Goal: Information Seeking & Learning: Check status

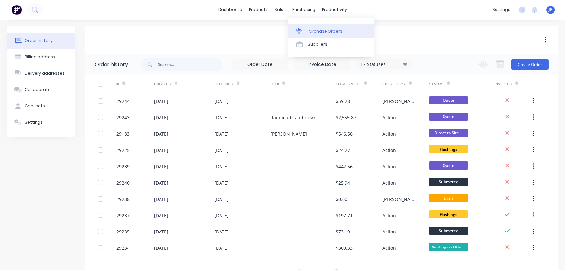
click at [317, 31] on div "Purchase Orders" at bounding box center [324, 31] width 35 height 6
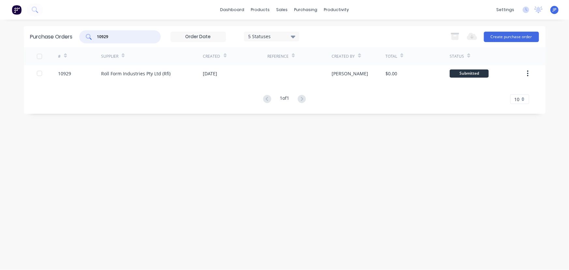
drag, startPoint x: 122, startPoint y: 36, endPoint x: 81, endPoint y: 32, distance: 40.9
click at [81, 32] on div "10929" at bounding box center [120, 36] width 82 height 13
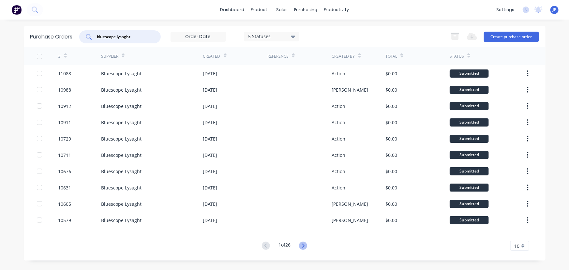
type input "bluescope lysaght"
click at [303, 246] on icon at bounding box center [303, 246] width 8 height 8
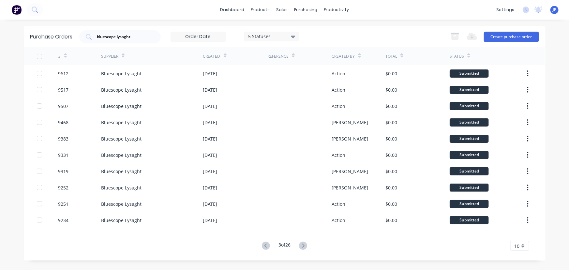
click at [303, 246] on icon at bounding box center [303, 246] width 8 height 8
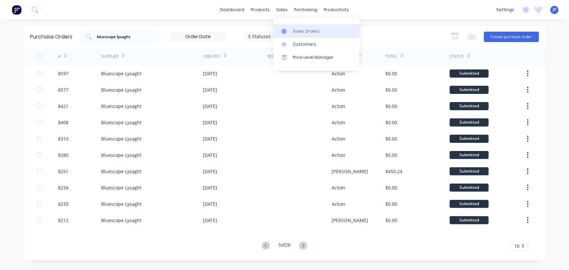
click at [289, 28] on div at bounding box center [286, 31] width 10 height 6
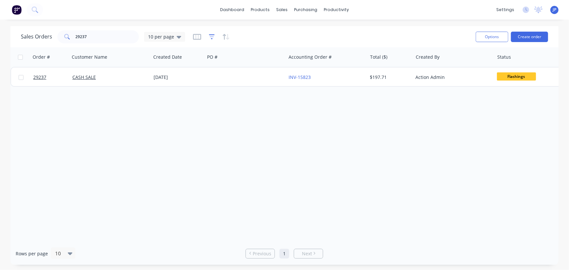
click at [210, 36] on icon "button" at bounding box center [212, 37] width 6 height 7
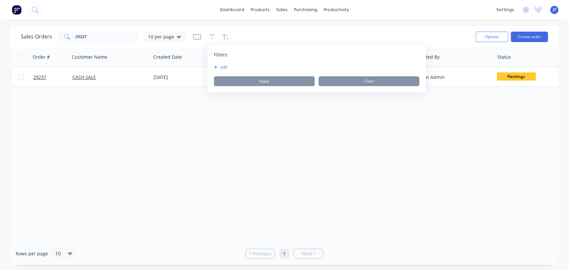
click at [223, 70] on div "add Apply Clear" at bounding box center [316, 76] width 205 height 22
click at [223, 69] on button "add" at bounding box center [222, 67] width 16 height 5
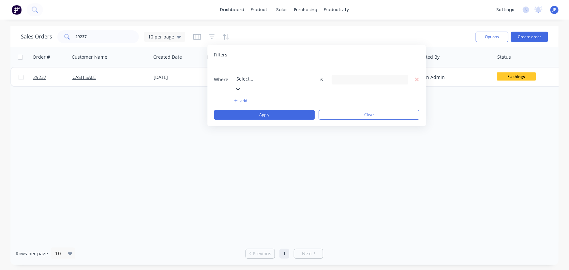
click at [241, 86] on icon at bounding box center [237, 89] width 7 height 7
click at [401, 76] on icon at bounding box center [402, 79] width 5 height 7
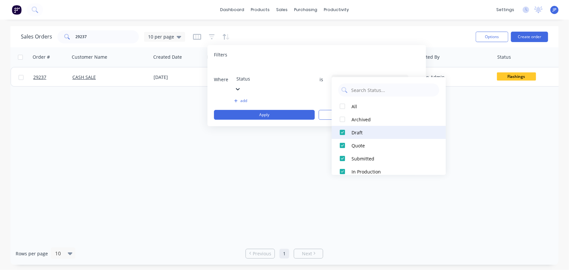
click at [340, 131] on div at bounding box center [342, 132] width 13 height 13
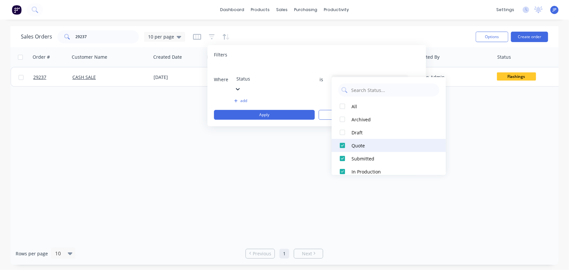
click at [342, 144] on div at bounding box center [342, 145] width 13 height 13
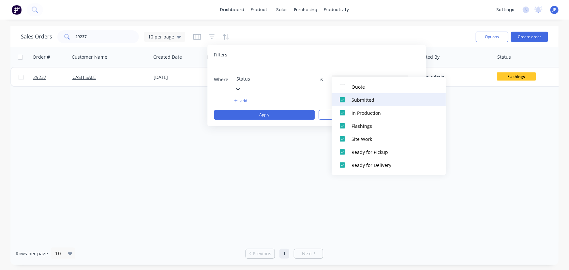
scroll to position [59, 0]
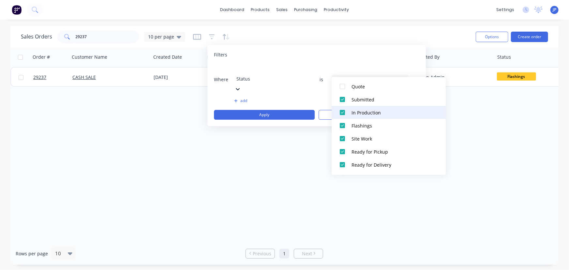
click at [341, 113] on div at bounding box center [342, 112] width 13 height 13
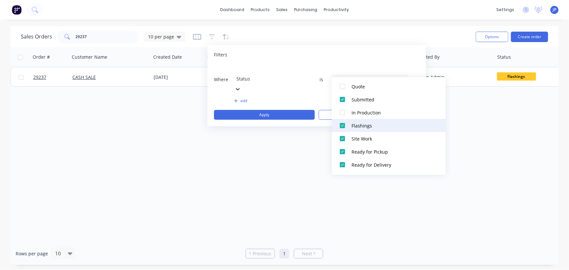
click at [345, 124] on div at bounding box center [342, 125] width 13 height 13
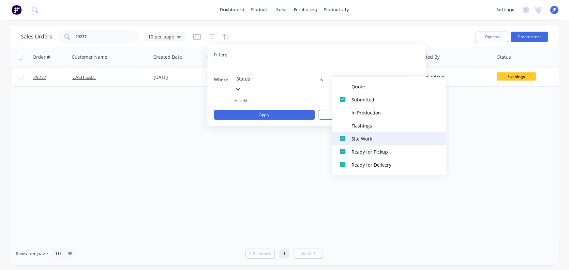
click at [342, 135] on div at bounding box center [342, 138] width 13 height 13
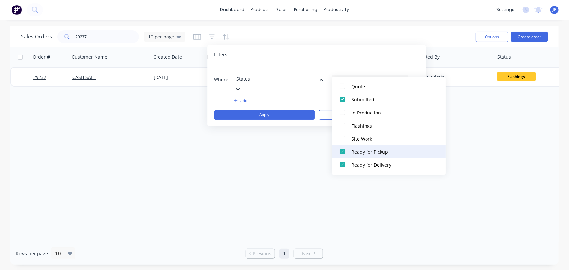
click at [341, 148] on div at bounding box center [342, 151] width 13 height 13
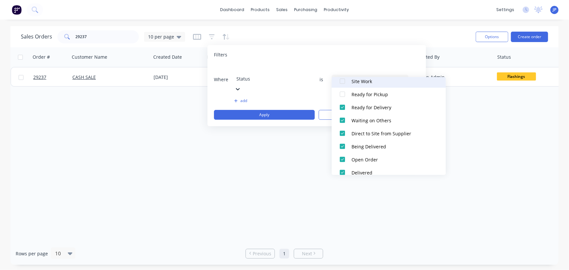
scroll to position [118, 0]
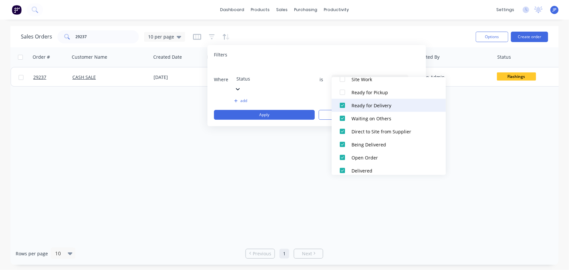
click at [343, 107] on div at bounding box center [342, 105] width 13 height 13
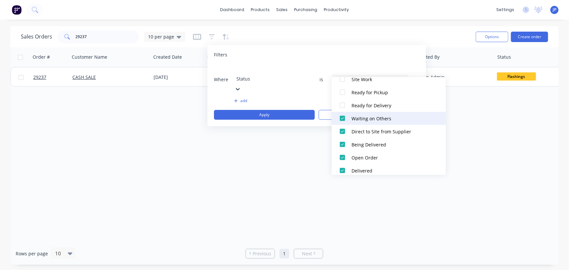
click at [342, 116] on div at bounding box center [342, 118] width 13 height 13
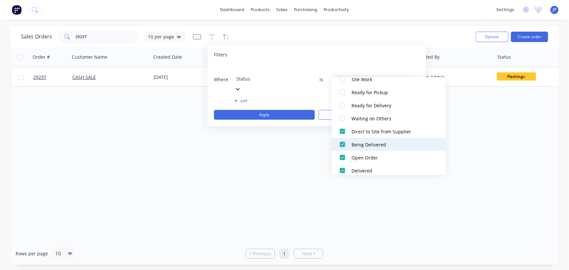
click at [340, 144] on div at bounding box center [342, 144] width 13 height 13
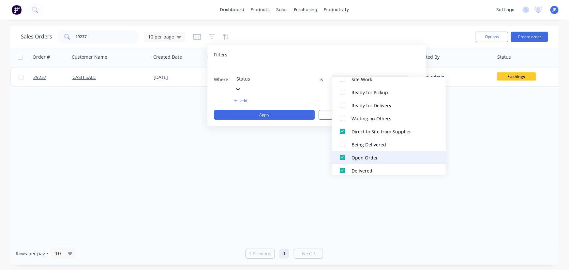
click at [343, 156] on div at bounding box center [342, 157] width 13 height 13
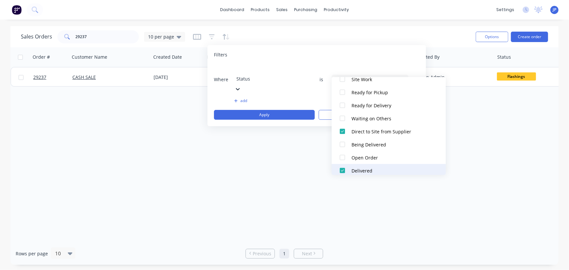
click at [343, 169] on div at bounding box center [342, 170] width 13 height 13
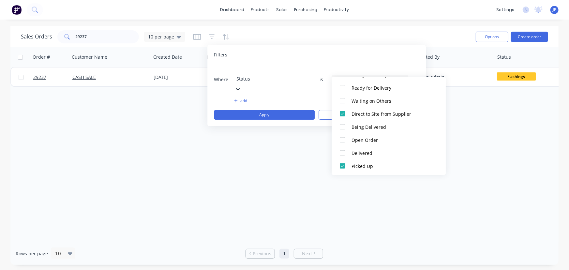
scroll to position [137, 0]
click at [342, 163] on div at bounding box center [342, 164] width 13 height 13
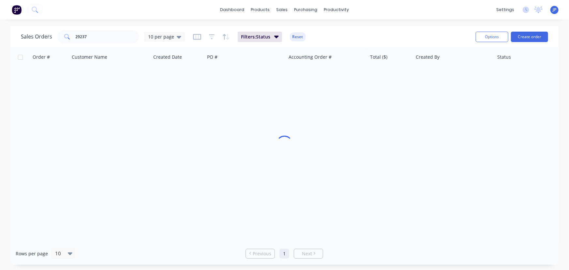
click at [228, 153] on div "Order # Customer Name Created Date PO # Accounting Order # Total ($) Created By…" at bounding box center [284, 144] width 548 height 195
drag, startPoint x: 101, startPoint y: 42, endPoint x: 34, endPoint y: 30, distance: 68.6
click at [34, 30] on div "Sales Orders 29237 10 per page" at bounding box center [103, 36] width 164 height 13
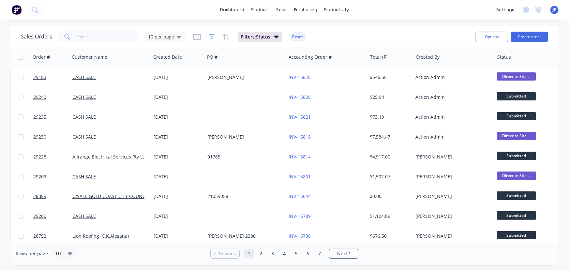
click at [212, 37] on icon "button" at bounding box center [212, 37] width 6 height 7
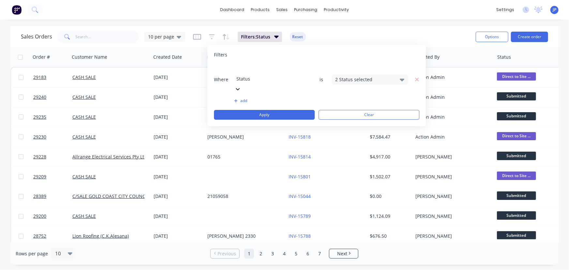
click at [403, 79] on icon at bounding box center [402, 80] width 5 height 3
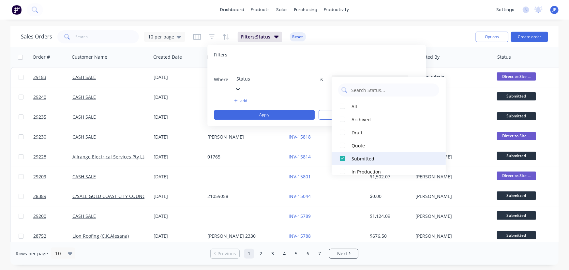
click at [343, 159] on div at bounding box center [342, 158] width 13 height 13
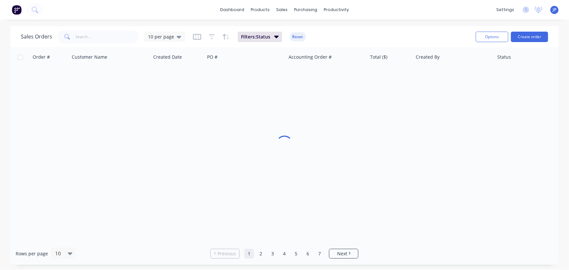
click at [126, 13] on div "dashboard products sales purchasing productivity dashboard products Product Cat…" at bounding box center [284, 10] width 569 height 20
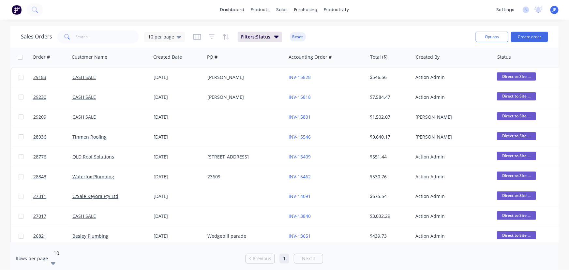
click at [55, 260] on icon at bounding box center [53, 263] width 5 height 7
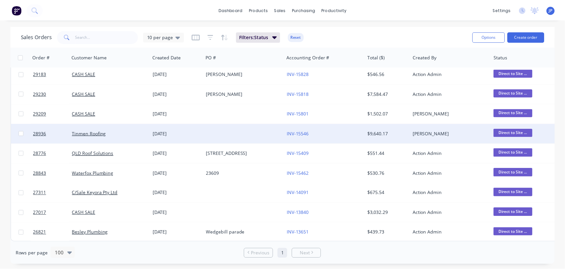
scroll to position [0, 0]
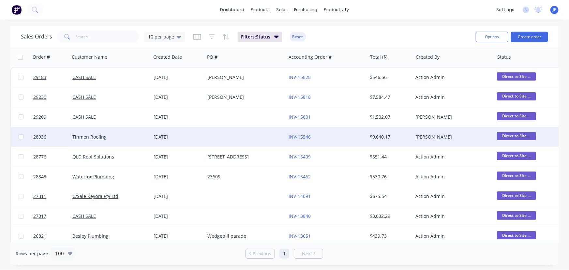
click at [167, 136] on div "[DATE]" at bounding box center [178, 137] width 49 height 7
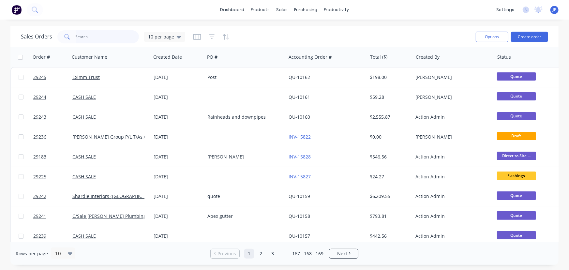
click at [100, 36] on input "text" at bounding box center [108, 36] width 64 height 13
type input "28776"
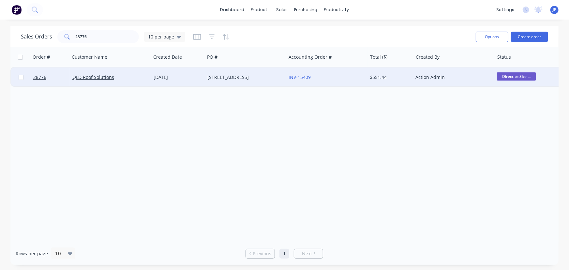
click at [117, 82] on div "QLD Roof Solutions" at bounding box center [110, 77] width 81 height 20
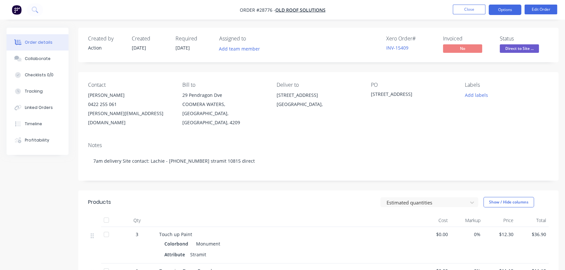
click at [501, 9] on button "Options" at bounding box center [504, 10] width 33 height 10
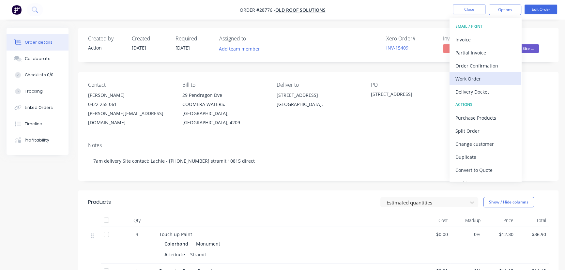
click at [478, 79] on div "Work Order" at bounding box center [485, 78] width 60 height 9
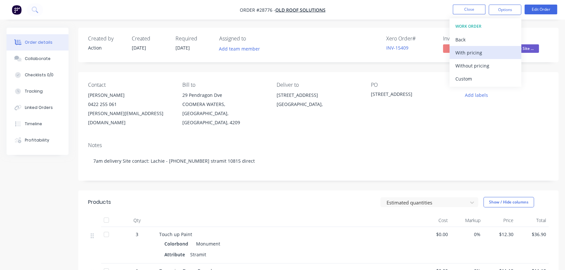
click at [476, 56] on div "With pricing" at bounding box center [485, 52] width 60 height 9
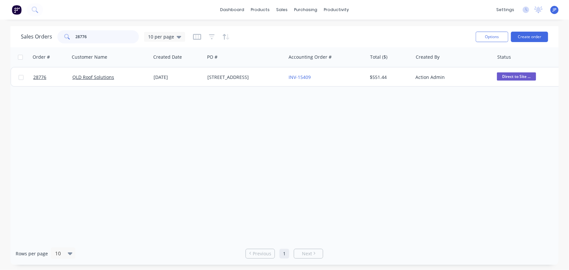
drag, startPoint x: 92, startPoint y: 37, endPoint x: 65, endPoint y: 43, distance: 28.2
click at [65, 43] on div "Sales Orders 28776 10 per page" at bounding box center [246, 37] width 450 height 16
type input "28843"
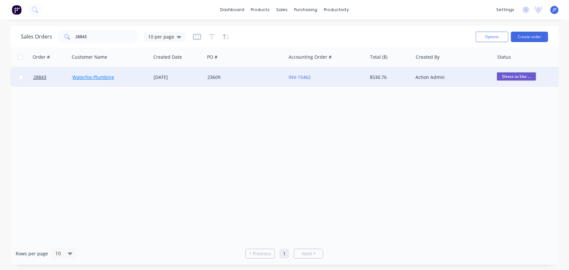
click at [79, 79] on link "Waterfox Plumbing" at bounding box center [93, 77] width 42 height 6
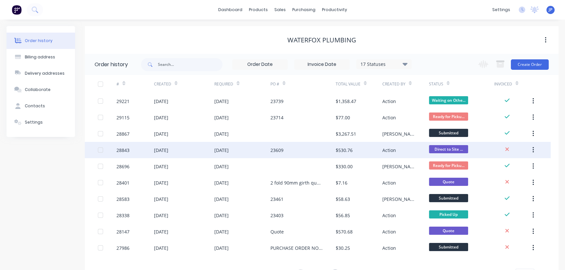
click at [134, 147] on div "28843" at bounding box center [134, 150] width 37 height 16
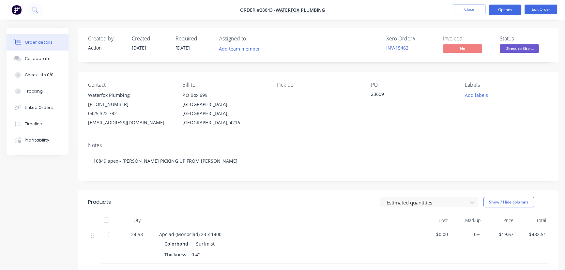
click at [509, 10] on button "Options" at bounding box center [504, 10] width 33 height 10
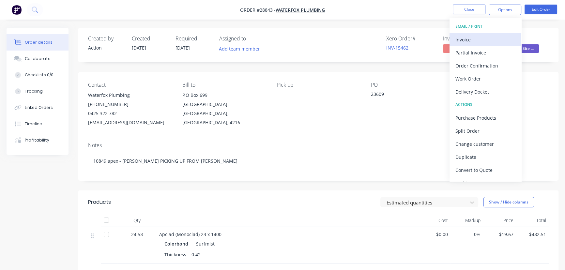
click at [478, 39] on div "Invoice" at bounding box center [485, 39] width 60 height 9
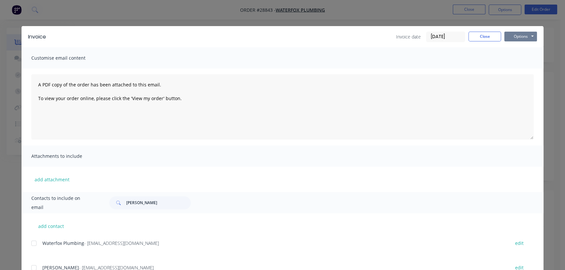
click at [515, 35] on button "Options" at bounding box center [520, 37] width 33 height 10
click at [512, 61] on button "Print" at bounding box center [525, 58] width 42 height 11
click at [480, 38] on button "Close" at bounding box center [484, 37] width 33 height 10
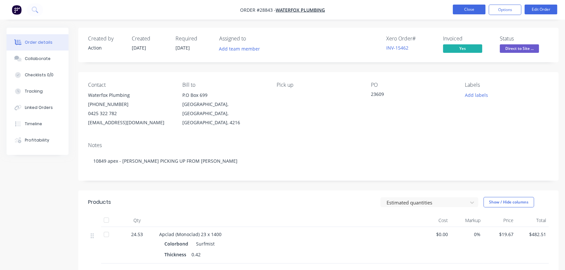
click at [464, 11] on button "Close" at bounding box center [469, 10] width 33 height 10
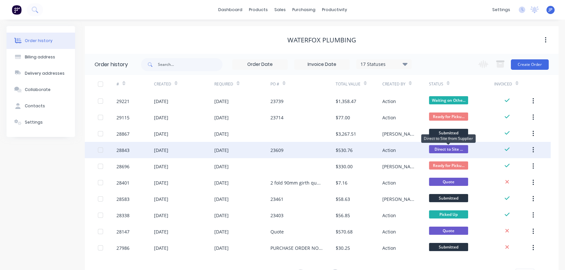
click at [448, 150] on span "Direct to Site ..." at bounding box center [448, 149] width 39 height 8
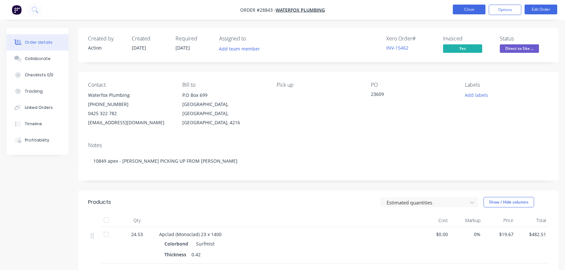
click at [466, 13] on button "Close" at bounding box center [469, 10] width 33 height 10
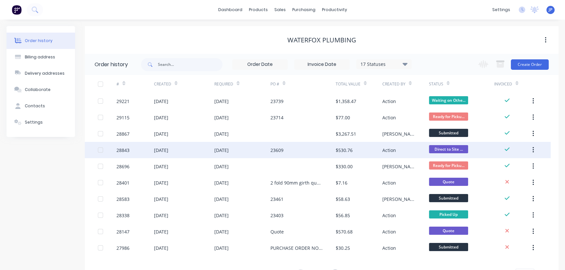
click at [533, 150] on icon "button" at bounding box center [532, 150] width 1 height 6
click at [512, 167] on div "Archive" at bounding box center [510, 166] width 50 height 9
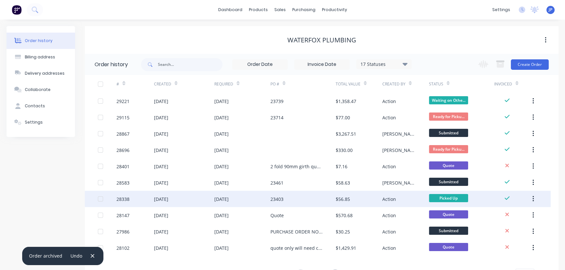
click at [532, 197] on button "button" at bounding box center [532, 199] width 15 height 12
click at [513, 217] on div "Archive" at bounding box center [510, 215] width 50 height 9
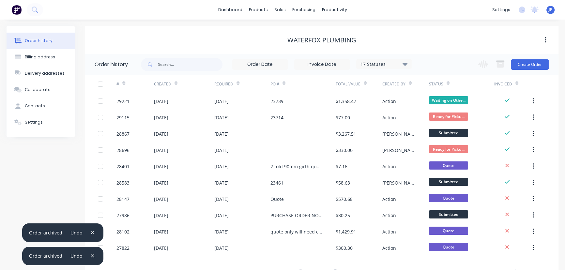
click at [406, 65] on icon at bounding box center [404, 64] width 5 height 8
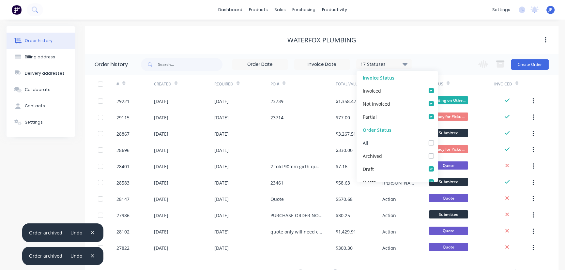
click at [438, 139] on label at bounding box center [438, 139] width 0 height 0
click at [438, 142] on input "checkbox" at bounding box center [440, 142] width 5 height 6
checkbox input "true"
click at [396, 61] on div "18 Statuses" at bounding box center [383, 64] width 55 height 7
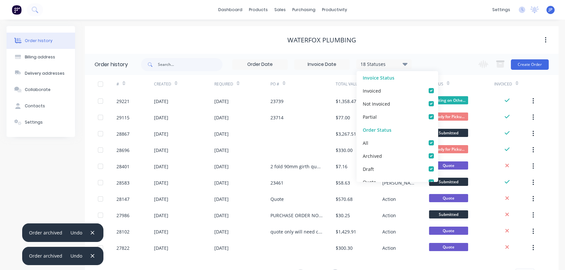
click at [433, 43] on div "Waterfox Plumbing" at bounding box center [321, 40] width 473 height 8
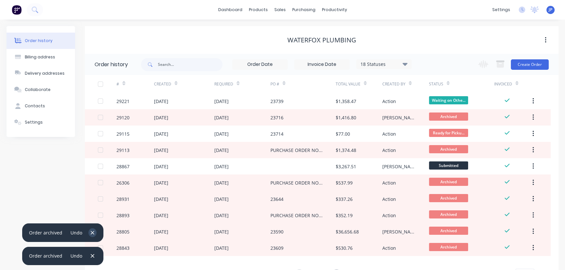
click at [88, 232] on button "button" at bounding box center [92, 232] width 8 height 9
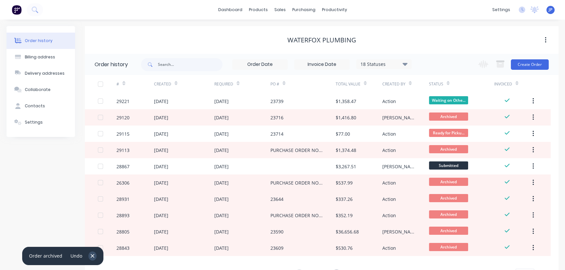
click at [91, 257] on icon "button" at bounding box center [93, 256] width 4 height 4
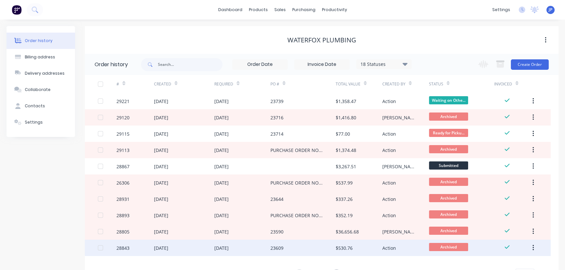
click at [165, 248] on div "[DATE]" at bounding box center [161, 248] width 14 height 7
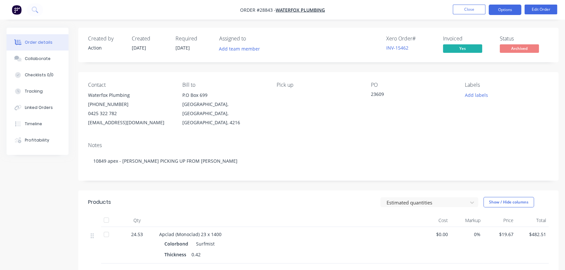
click at [502, 13] on button "Options" at bounding box center [504, 10] width 33 height 10
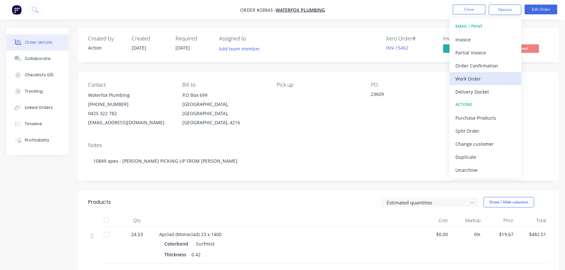
click at [472, 81] on div "Work Order" at bounding box center [485, 78] width 60 height 9
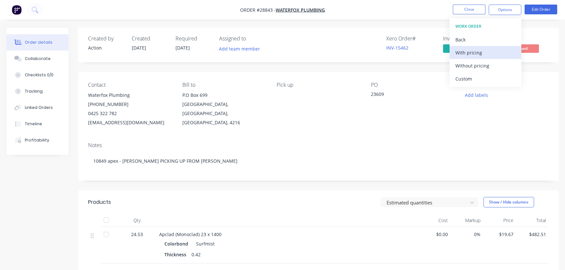
click at [478, 52] on div "With pricing" at bounding box center [485, 52] width 60 height 9
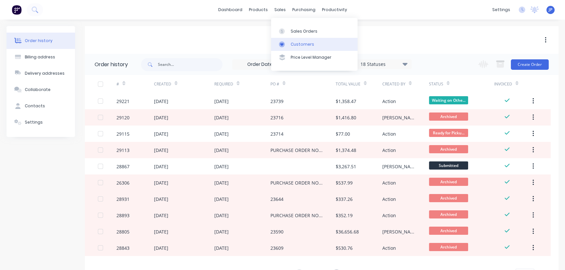
click at [298, 42] on div "Customers" at bounding box center [302, 44] width 23 height 6
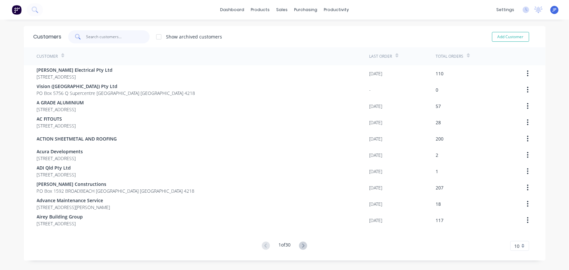
click at [116, 34] on input "text" at bounding box center [118, 36] width 64 height 13
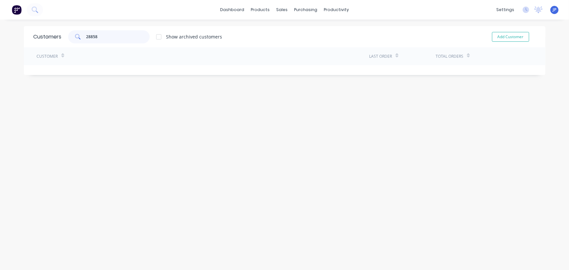
drag, startPoint x: 109, startPoint y: 37, endPoint x: 85, endPoint y: 41, distance: 23.7
click at [86, 41] on input "28858" at bounding box center [118, 36] width 64 height 13
type input "28858"
drag, startPoint x: 277, startPoint y: 9, endPoint x: 277, endPoint y: 12, distance: 3.6
click at [277, 9] on div "sales" at bounding box center [282, 10] width 18 height 10
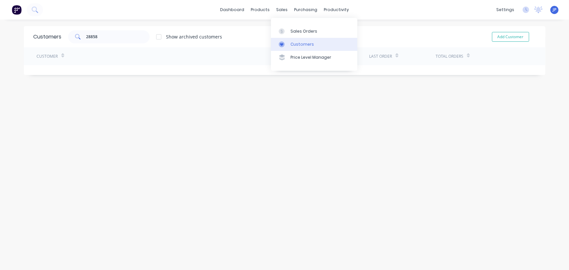
click at [295, 41] on link "Customers" at bounding box center [314, 44] width 86 height 13
click at [292, 27] on link "Sales Orders" at bounding box center [314, 30] width 86 height 13
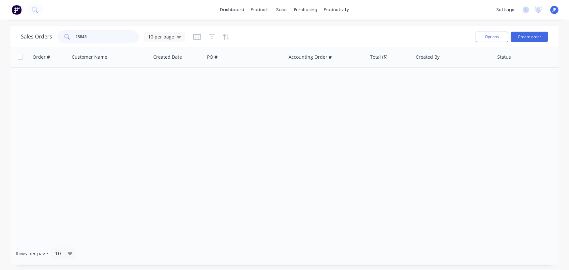
click at [98, 38] on input "28843" at bounding box center [108, 36] width 64 height 13
type input "2"
type input "28858"
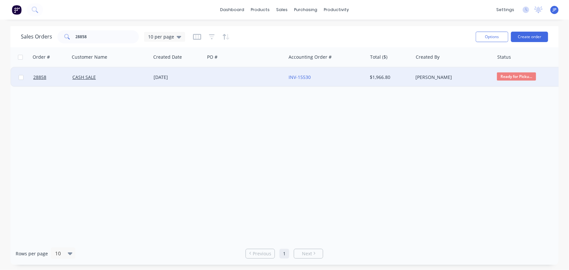
click at [168, 79] on div "[DATE]" at bounding box center [178, 77] width 49 height 7
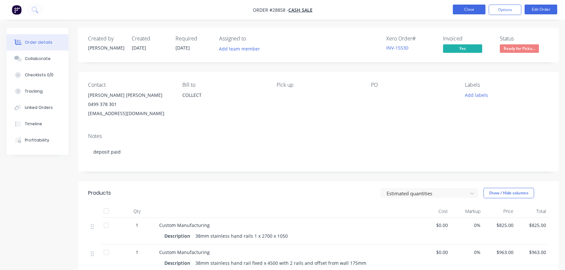
click at [475, 13] on button "Close" at bounding box center [469, 10] width 33 height 10
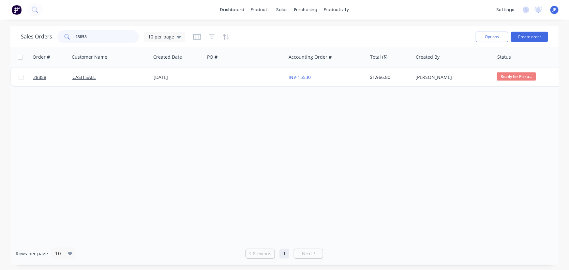
drag, startPoint x: 94, startPoint y: 39, endPoint x: 55, endPoint y: 36, distance: 38.9
click at [55, 36] on div "Sales Orders 28858 10 per page" at bounding box center [103, 36] width 164 height 13
type input "29017"
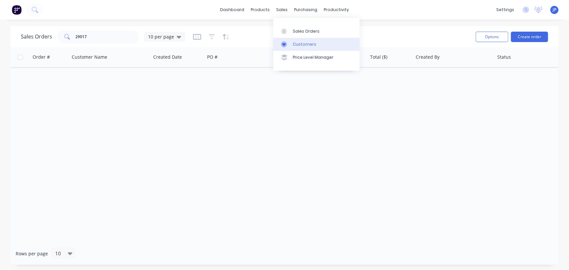
click at [290, 42] on div at bounding box center [286, 44] width 10 height 6
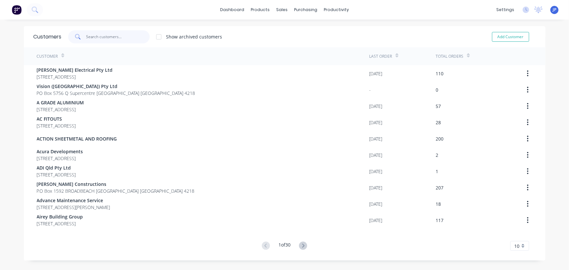
click at [101, 42] on input "text" at bounding box center [118, 36] width 64 height 13
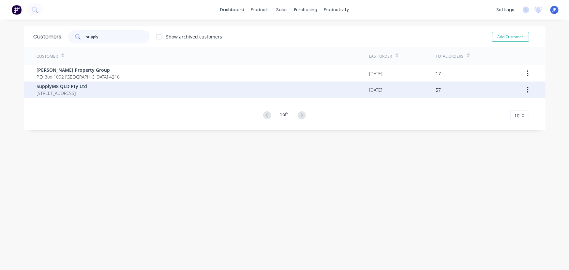
type input "supply"
click at [50, 90] on span "[STREET_ADDRESS]" at bounding box center [62, 93] width 51 height 7
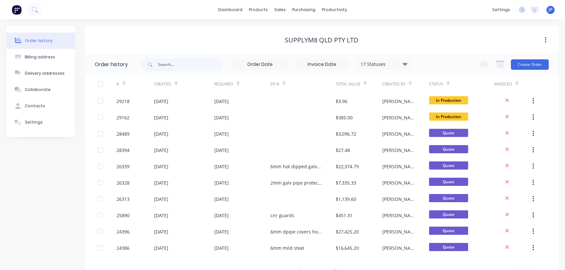
click at [403, 64] on icon at bounding box center [404, 64] width 5 height 3
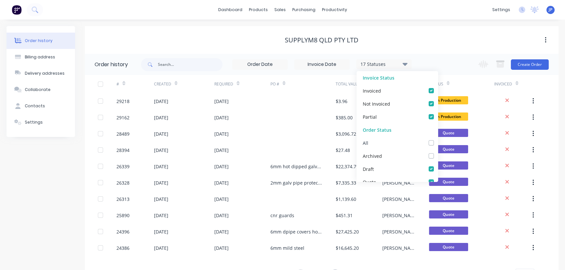
click at [438, 139] on label at bounding box center [438, 139] width 0 height 0
click at [438, 141] on input "checkbox" at bounding box center [440, 142] width 5 height 6
checkbox input "true"
click at [211, 72] on div "18 Statuses Invoice Status Invoiced Not Invoiced Partial Order Status All Archi…" at bounding box center [276, 64] width 271 height 21
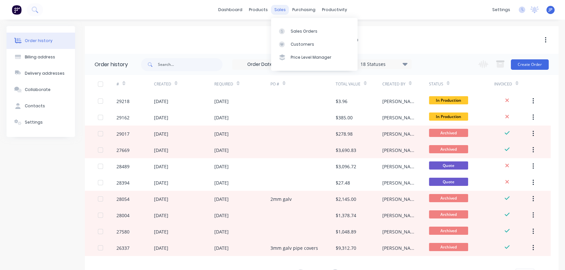
click at [277, 8] on div "sales" at bounding box center [280, 10] width 18 height 10
click at [292, 45] on div "Customers" at bounding box center [302, 44] width 23 height 6
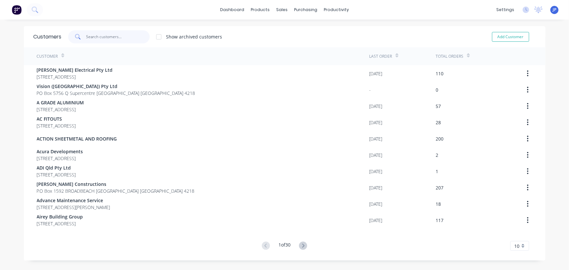
click at [105, 36] on input "text" at bounding box center [118, 36] width 64 height 13
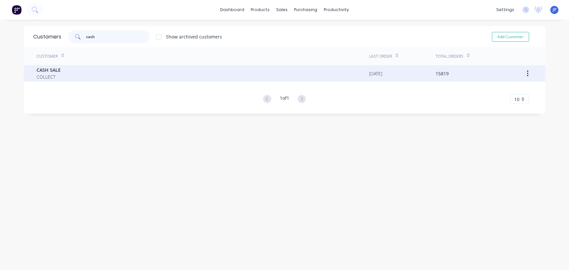
type input "cash"
click at [76, 71] on div "CASH SALE COLLECT" at bounding box center [203, 73] width 333 height 16
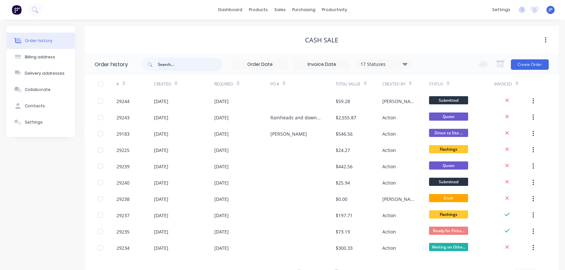
click at [175, 66] on input "text" at bounding box center [190, 64] width 65 height 13
type input "29183"
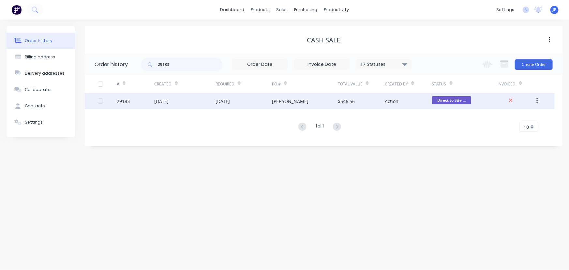
click at [163, 100] on div "[DATE]" at bounding box center [161, 101] width 14 height 7
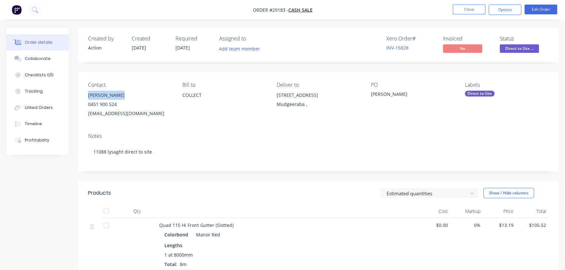
drag, startPoint x: 126, startPoint y: 97, endPoint x: 85, endPoint y: 99, distance: 40.9
click at [85, 99] on div "Contact [PERSON_NAME] [PHONE_NUMBER] [EMAIL_ADDRESS][DOMAIN_NAME] [PERSON_NAME]…" at bounding box center [318, 100] width 480 height 56
copy div "[PERSON_NAME]"
click at [496, 12] on button "Options" at bounding box center [504, 10] width 33 height 10
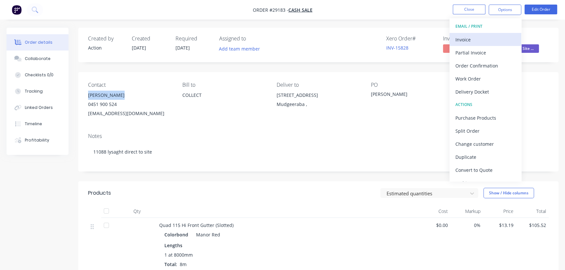
click at [473, 38] on div "Invoice" at bounding box center [485, 39] width 60 height 9
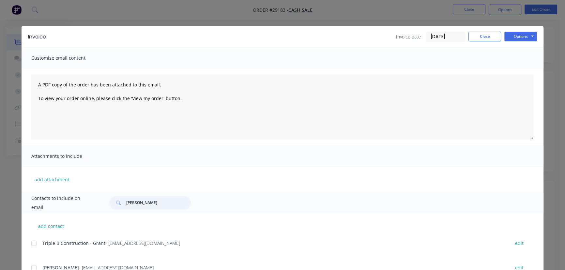
drag, startPoint x: 166, startPoint y: 206, endPoint x: 118, endPoint y: 210, distance: 48.4
click at [118, 210] on div "Contacts to include on email [PERSON_NAME]" at bounding box center [283, 202] width 522 height 21
paste input "[PERSON_NAME]"
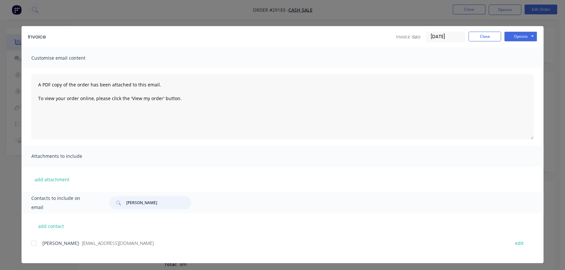
type input "[PERSON_NAME]"
drag, startPoint x: 137, startPoint y: 246, endPoint x: 34, endPoint y: 257, distance: 103.6
click at [34, 257] on div "[PERSON_NAME] - [EMAIL_ADDRESS][DOMAIN_NAME] edit" at bounding box center [287, 251] width 512 height 24
copy div "[PERSON_NAME] - [EMAIL_ADDRESS][DOMAIN_NAME]"
click at [525, 34] on button "Options" at bounding box center [520, 37] width 33 height 10
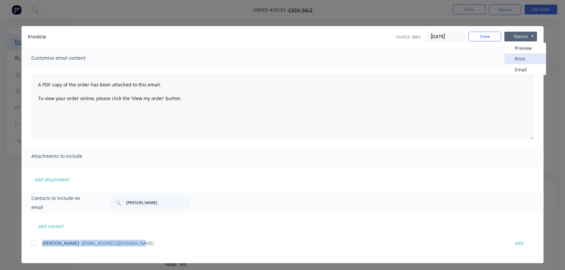
click at [518, 58] on button "Print" at bounding box center [525, 58] width 42 height 11
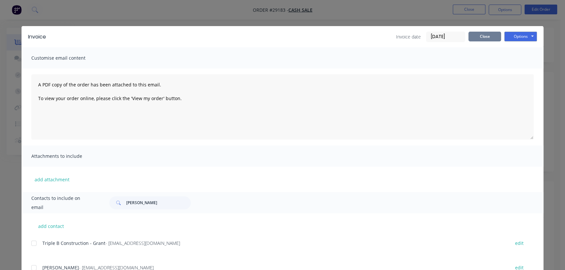
click at [481, 39] on button "Close" at bounding box center [484, 37] width 33 height 10
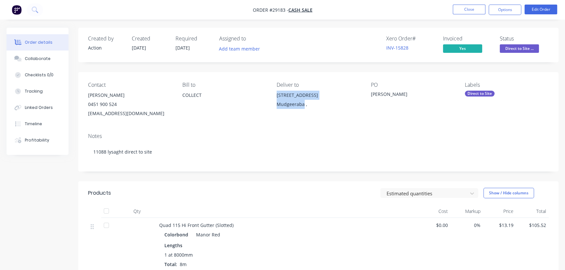
drag, startPoint x: 304, startPoint y: 107, endPoint x: 274, endPoint y: 97, distance: 31.8
click at [274, 97] on div "Contact [PERSON_NAME] [PHONE_NUMBER] [EMAIL_ADDRESS][DOMAIN_NAME] [PERSON_NAME]…" at bounding box center [318, 100] width 480 height 56
copy div "26A Constellation Crescent Mudgeeraba"
click at [459, 11] on button "Close" at bounding box center [469, 10] width 33 height 10
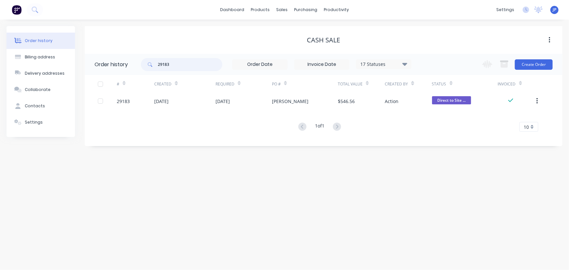
drag, startPoint x: 176, startPoint y: 66, endPoint x: 145, endPoint y: 65, distance: 31.0
click at [145, 65] on div "29183" at bounding box center [182, 64] width 82 height 13
type input "29244"
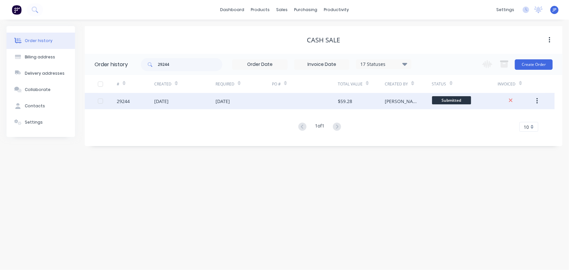
click at [163, 100] on div "[DATE]" at bounding box center [161, 101] width 14 height 7
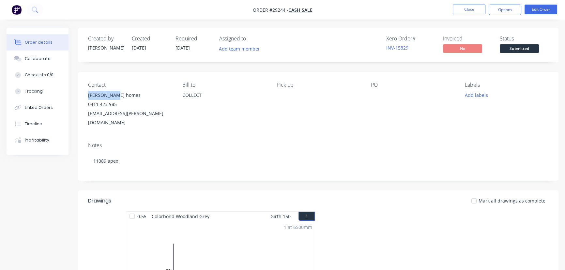
drag, startPoint x: 121, startPoint y: 94, endPoint x: 85, endPoint y: 97, distance: 36.0
click at [85, 97] on div "Contact [PERSON_NAME] homes [PHONE_NUMBER] [EMAIL_ADDRESS][PERSON_NAME][DOMAIN_…" at bounding box center [318, 104] width 480 height 65
copy div "[PERSON_NAME] homes"
click at [500, 11] on button "Options" at bounding box center [504, 10] width 33 height 10
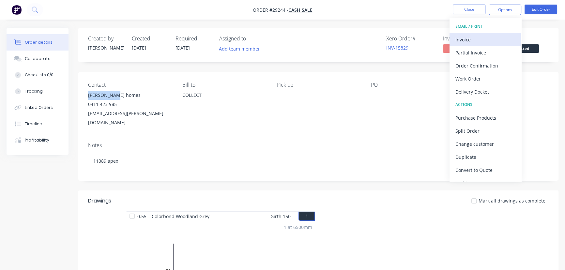
click at [476, 36] on div "Invoice" at bounding box center [485, 39] width 60 height 9
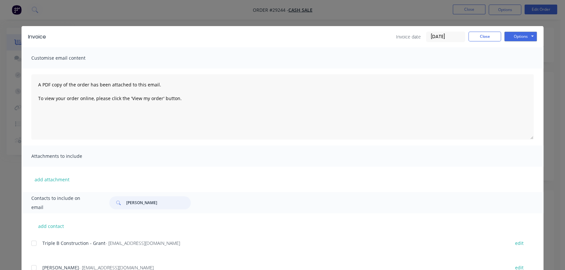
drag, startPoint x: 158, startPoint y: 205, endPoint x: 123, endPoint y: 204, distance: 35.2
click at [123, 204] on div "[PERSON_NAME]" at bounding box center [150, 202] width 82 height 13
paste input "[PERSON_NAME] homes"
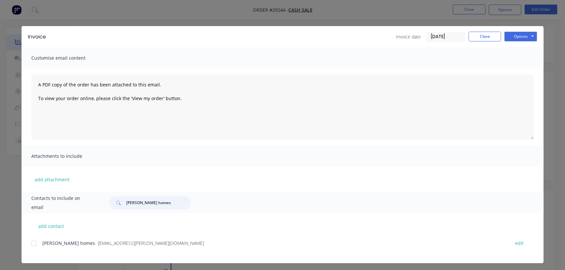
type input "[PERSON_NAME] homes"
drag, startPoint x: 137, startPoint y: 245, endPoint x: 34, endPoint y: 248, distance: 103.1
click at [34, 247] on div "[PERSON_NAME] homes - [EMAIL_ADDRESS][PERSON_NAME][DOMAIN_NAME] edit" at bounding box center [287, 243] width 512 height 9
copy div "[PERSON_NAME] homes - [EMAIL_ADDRESS][PERSON_NAME][DOMAIN_NAME]"
drag, startPoint x: 510, startPoint y: 33, endPoint x: 508, endPoint y: 41, distance: 8.7
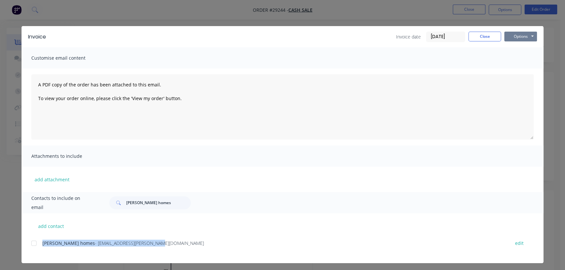
click at [510, 33] on button "Options" at bounding box center [520, 37] width 33 height 10
click at [510, 60] on button "Print" at bounding box center [525, 58] width 42 height 11
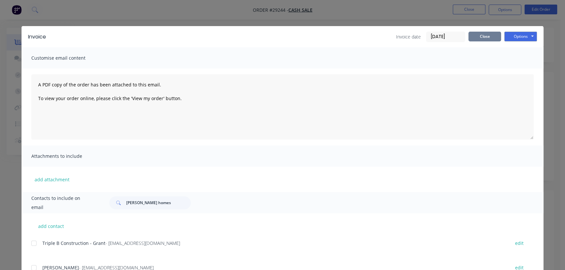
click at [477, 37] on button "Close" at bounding box center [484, 37] width 33 height 10
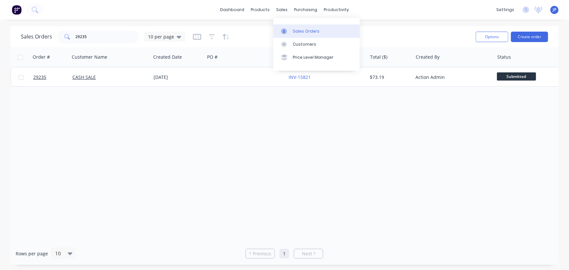
click at [293, 32] on div "Sales Orders" at bounding box center [306, 31] width 27 height 6
drag, startPoint x: 111, startPoint y: 39, endPoint x: 67, endPoint y: 52, distance: 46.1
click at [67, 52] on div "Sales Orders 29235 10 per page Options Create order Order # Customer Name Creat…" at bounding box center [284, 145] width 548 height 239
type input "29183"
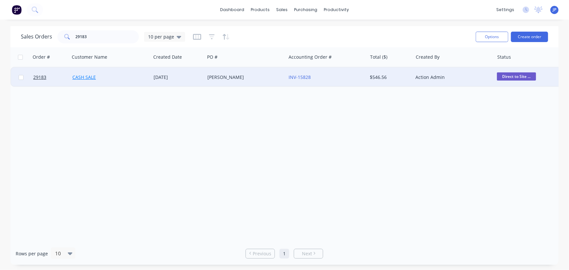
click at [81, 75] on link "CASH SALE" at bounding box center [83, 77] width 23 height 6
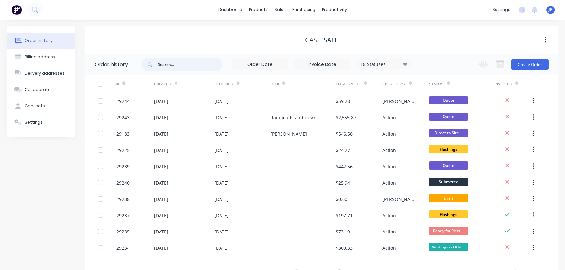
click at [166, 65] on input "text" at bounding box center [190, 64] width 65 height 13
type input "29183"
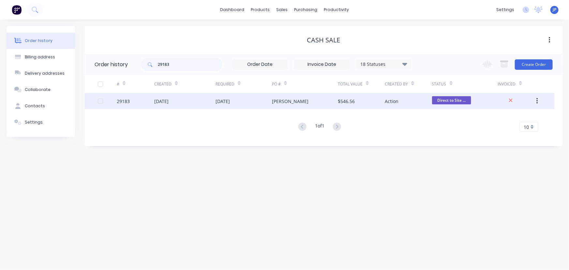
click at [222, 98] on div "[DATE]" at bounding box center [223, 101] width 14 height 7
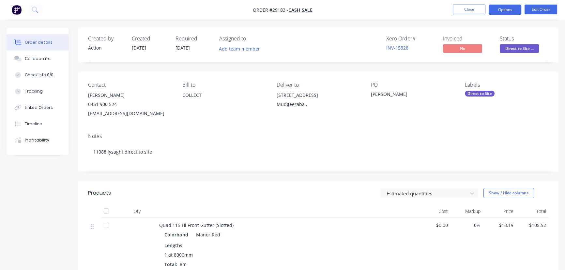
click at [506, 10] on button "Options" at bounding box center [504, 10] width 33 height 10
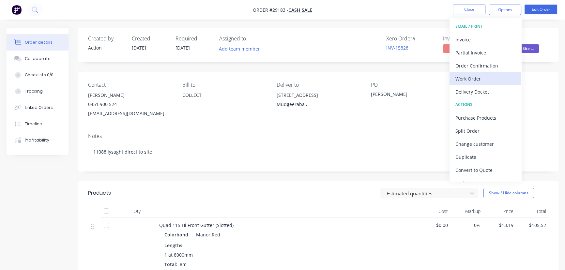
click at [459, 81] on div "Work Order" at bounding box center [485, 78] width 60 height 9
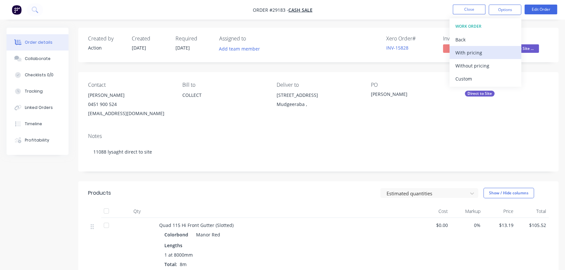
click at [458, 56] on div "With pricing" at bounding box center [485, 52] width 60 height 9
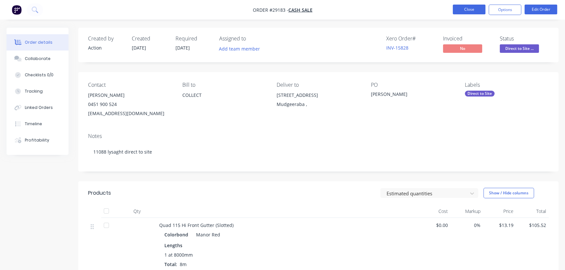
click at [465, 6] on button "Close" at bounding box center [469, 10] width 33 height 10
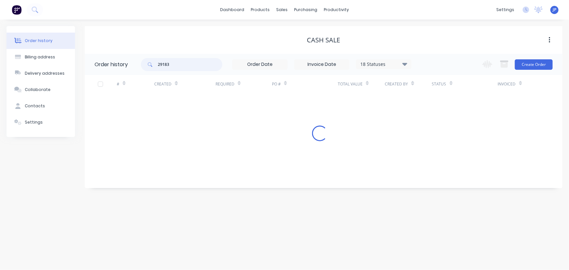
drag, startPoint x: 177, startPoint y: 66, endPoint x: 158, endPoint y: 67, distance: 18.9
click at [158, 67] on input "29183" at bounding box center [190, 64] width 65 height 13
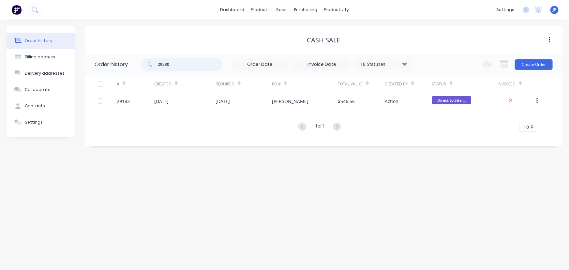
type input "29230"
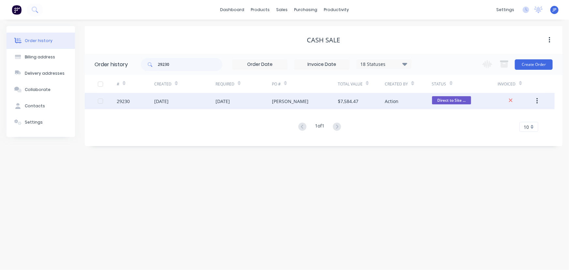
click at [169, 102] on div "[DATE]" at bounding box center [161, 101] width 14 height 7
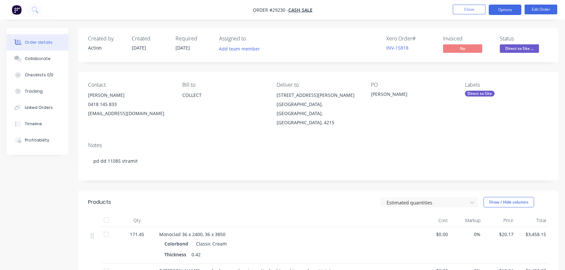
click at [497, 11] on button "Options" at bounding box center [504, 10] width 33 height 10
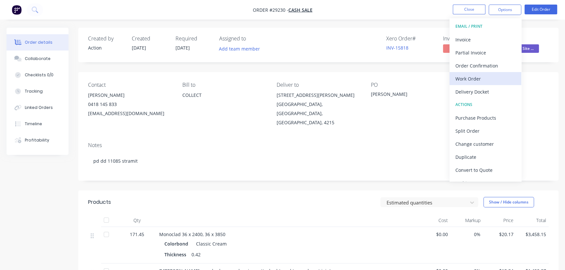
click at [486, 77] on div "Work Order" at bounding box center [485, 78] width 60 height 9
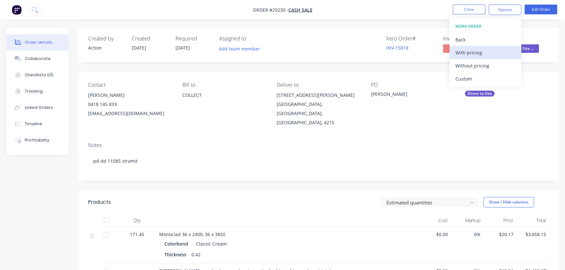
click at [480, 52] on div "With pricing" at bounding box center [485, 52] width 60 height 9
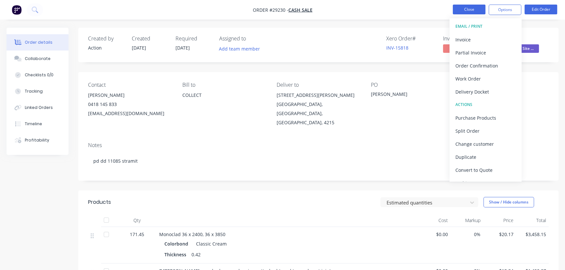
click at [468, 7] on button "Close" at bounding box center [469, 10] width 33 height 10
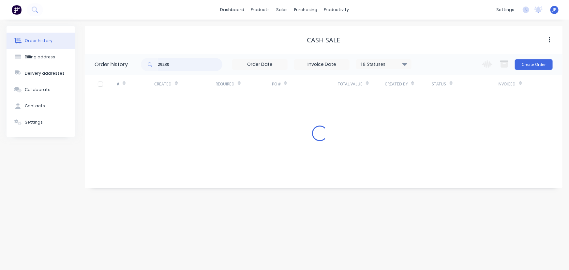
click at [182, 63] on input "29230" at bounding box center [190, 64] width 65 height 13
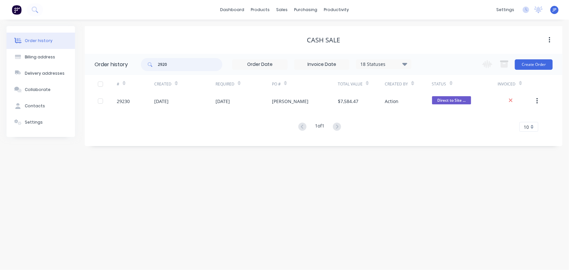
type input "29209"
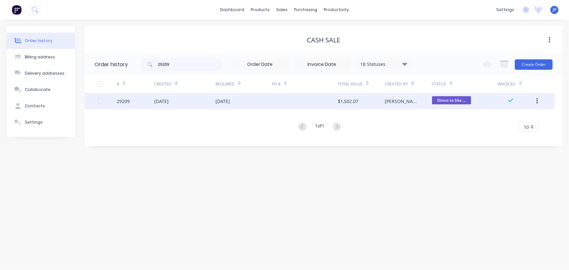
click at [225, 99] on div "[DATE]" at bounding box center [223, 101] width 14 height 7
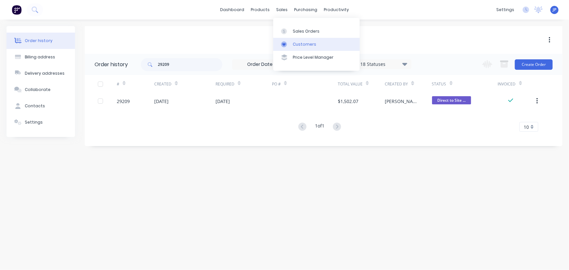
click at [295, 41] on div "Customers" at bounding box center [304, 44] width 23 height 6
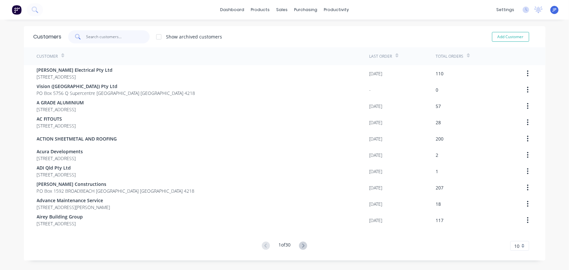
click at [115, 39] on input "text" at bounding box center [118, 36] width 64 height 13
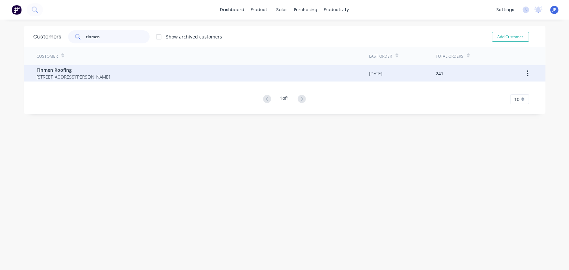
type input "tinmen"
click at [85, 76] on span "1 Holbrook Way ELANORA Queensland Australia 4221" at bounding box center [73, 76] width 73 height 7
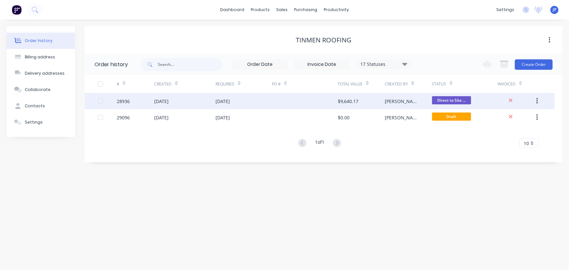
click at [217, 98] on div "[DATE]" at bounding box center [223, 101] width 14 height 7
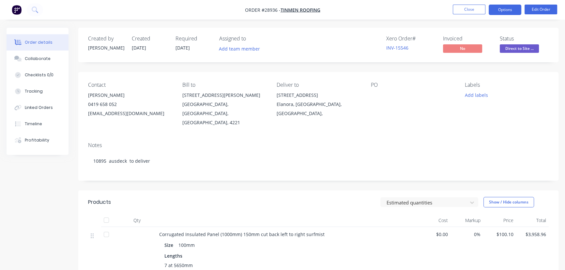
click at [497, 14] on button "Options" at bounding box center [504, 10] width 33 height 10
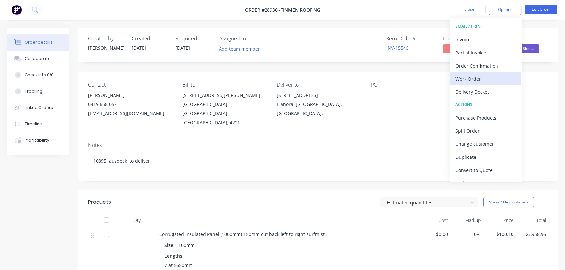
click at [477, 78] on div "Work Order" at bounding box center [485, 78] width 60 height 9
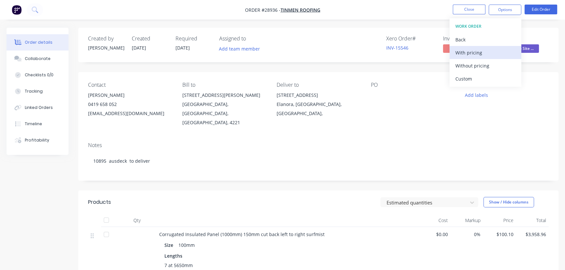
click at [477, 53] on div "With pricing" at bounding box center [485, 52] width 60 height 9
